Goal: Find specific page/section: Find specific page/section

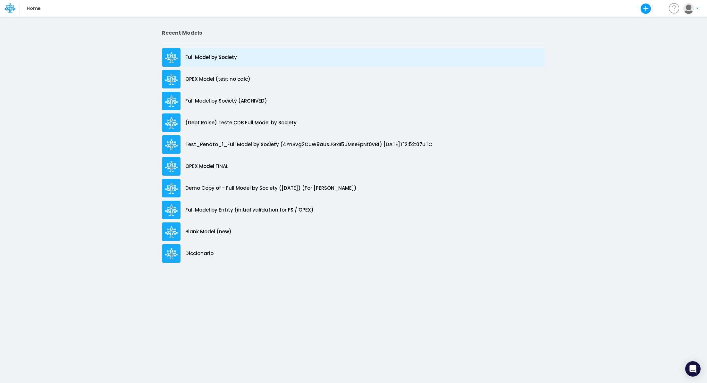
click at [199, 61] on div "Full Model by Society" at bounding box center [353, 57] width 383 height 19
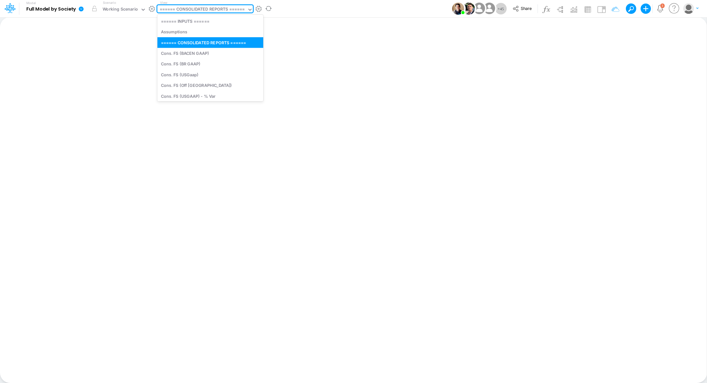
click at [203, 9] on div "====== CONSOLIDATED REPORTS ======" at bounding box center [202, 9] width 85 height 7
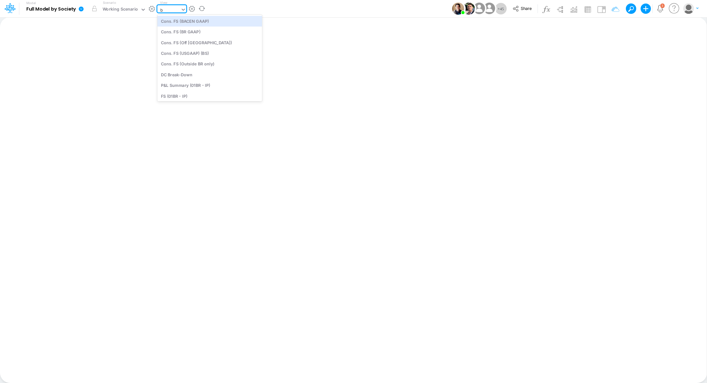
type input "bs"
click at [196, 44] on div "BS (BACENGAAP)" at bounding box center [200, 42] width 87 height 11
type input "BS (USGAAP) - Detailed"
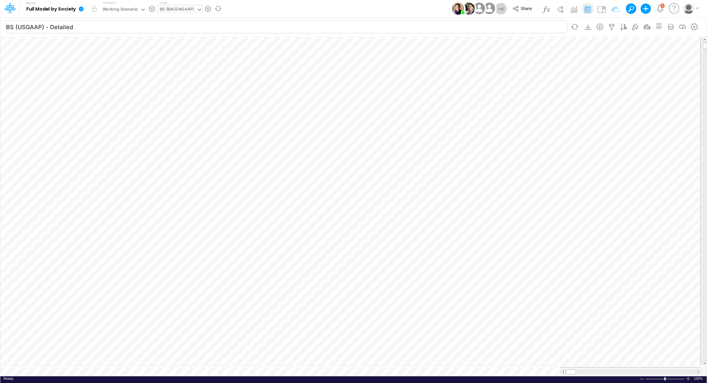
scroll to position [3, 1]
